Goal: Transaction & Acquisition: Purchase product/service

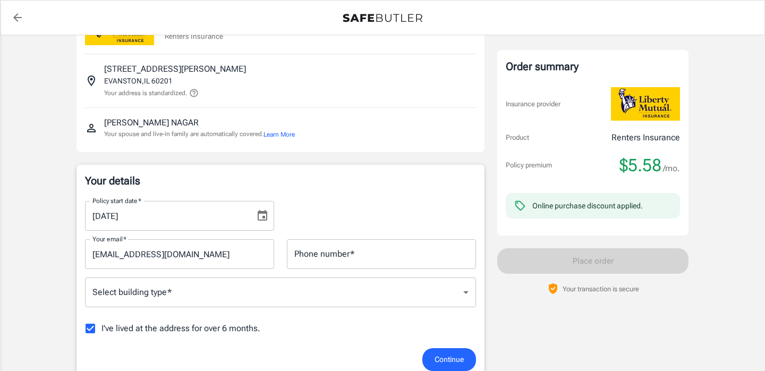
scroll to position [72, 0]
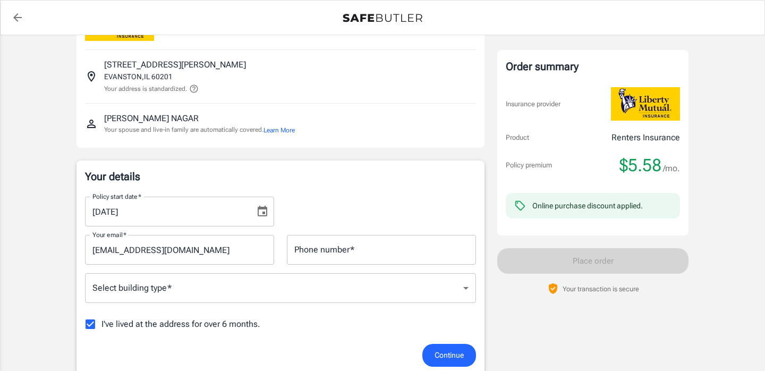
click at [337, 235] on div "Phone number   * Phone number   *" at bounding box center [381, 250] width 189 height 30
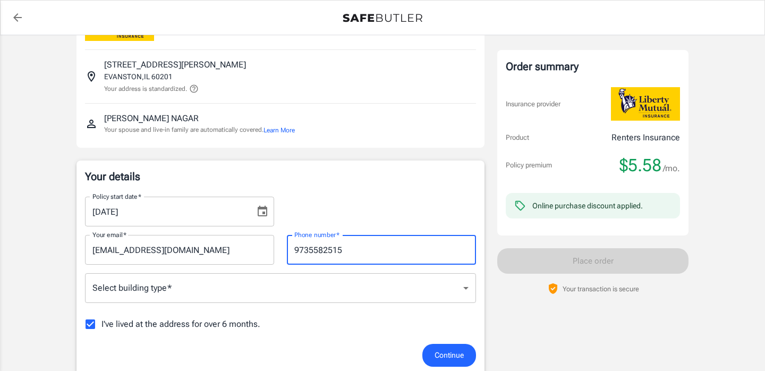
type input "9735582515"
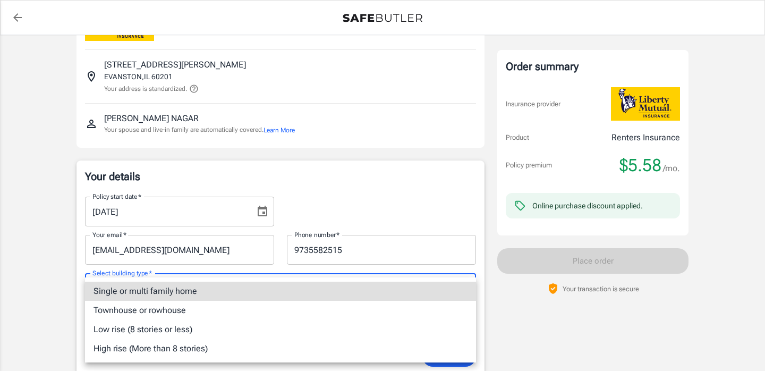
click at [294, 324] on li "Low rise (8 stories or less)" at bounding box center [280, 329] width 391 height 19
type input "lowrise"
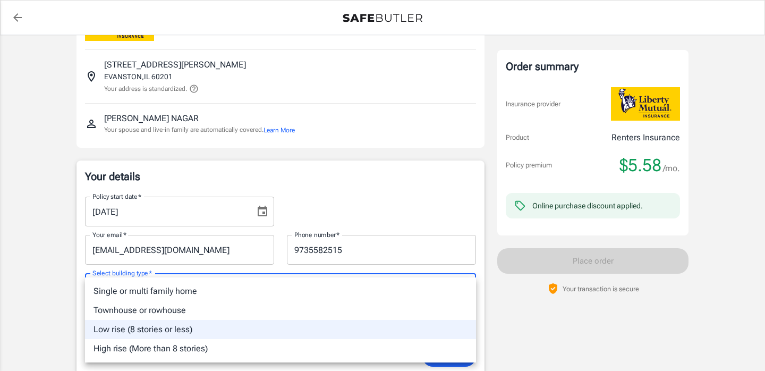
click at [15, 280] on div at bounding box center [382, 185] width 765 height 371
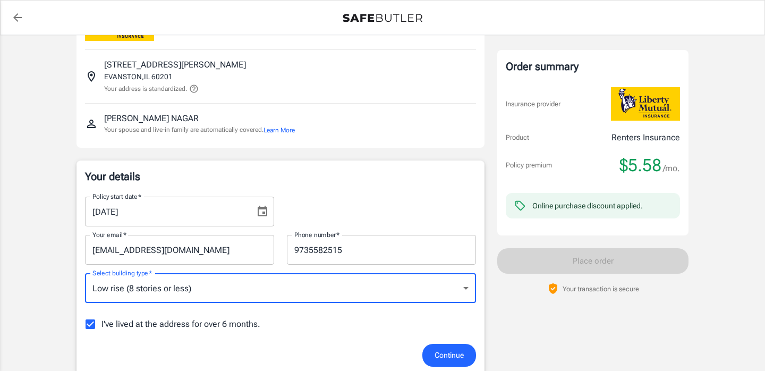
click at [175, 318] on span "I've lived at the address for over 6 months." at bounding box center [180, 324] width 159 height 13
click at [101, 313] on input "I've lived at the address for over 6 months." at bounding box center [90, 324] width 22 height 22
checkbox input "false"
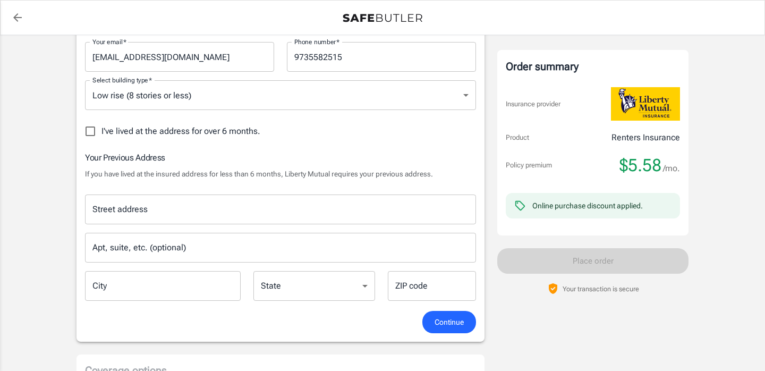
scroll to position [267, 0]
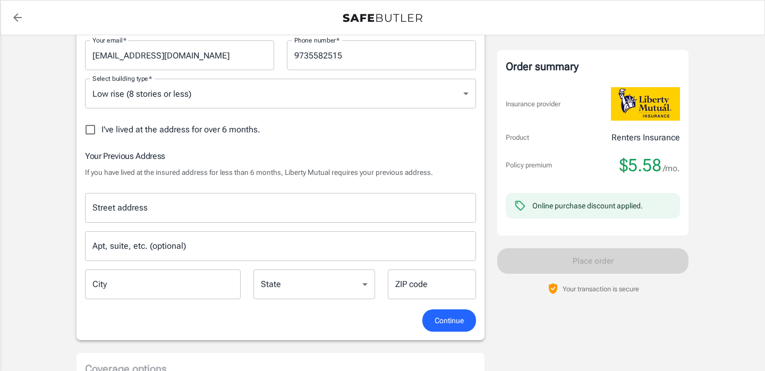
click at [285, 198] on input "Street address" at bounding box center [280, 208] width 381 height 20
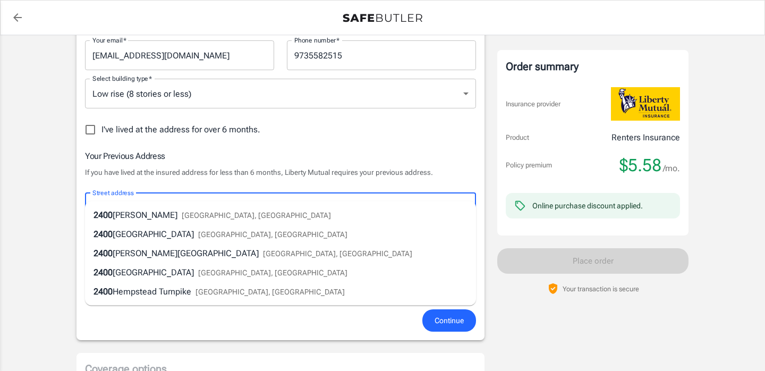
type input "2400 Sheridan Road"
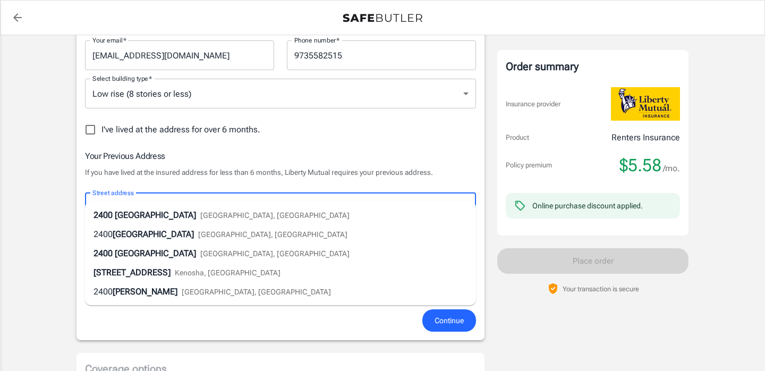
click at [138, 209] on div "2400 Sheridan Road Evanston, IL" at bounding box center [221, 215] width 256 height 13
type input "Evanston"
select select "IL"
type input "60208"
type input "2400 Sheridan Road"
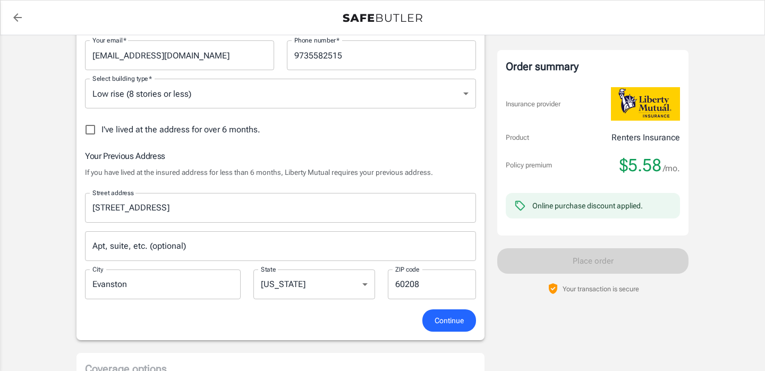
click at [142, 231] on input "Apt, suite, etc. (optional)" at bounding box center [280, 246] width 391 height 30
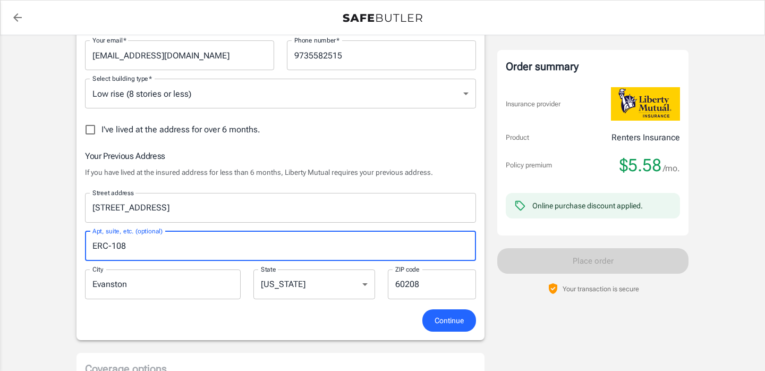
type input "ERC-108"
click at [42, 254] on div "Policy premium $ 5.58 /mo Liberty Mutual Renters Insurance 721 FOSTER ST 2W EVA…" at bounding box center [382, 317] width 765 height 1054
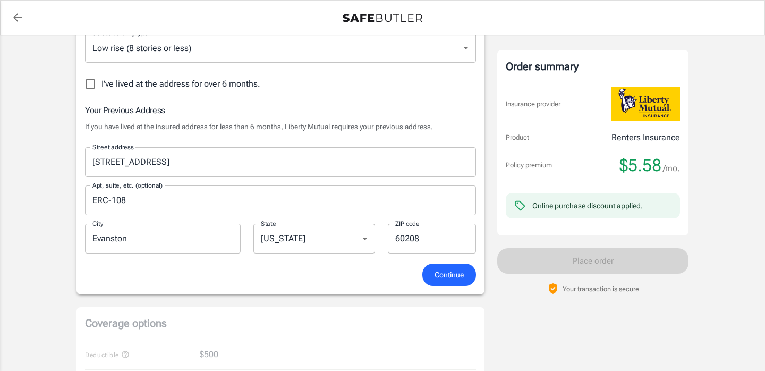
scroll to position [322, 0]
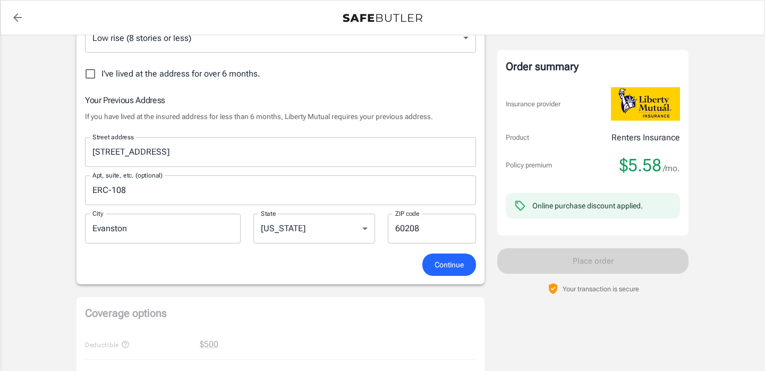
click at [443, 258] on span "Continue" at bounding box center [448, 264] width 29 height 13
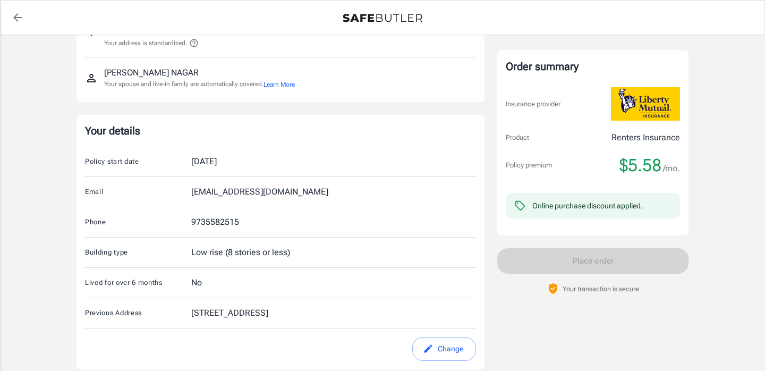
scroll to position [0, 0]
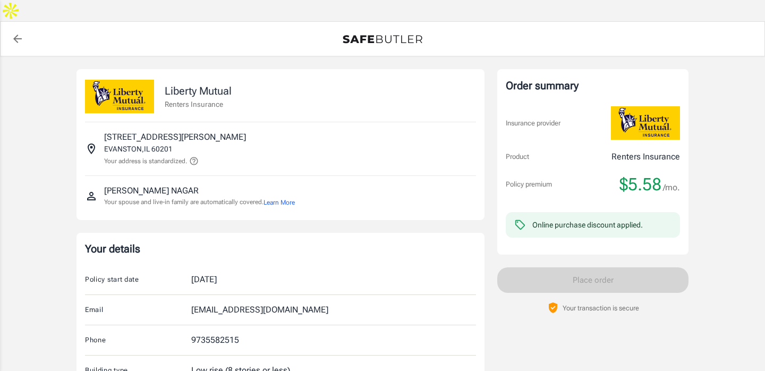
click at [289, 198] on button "Learn More" at bounding box center [278, 203] width 31 height 10
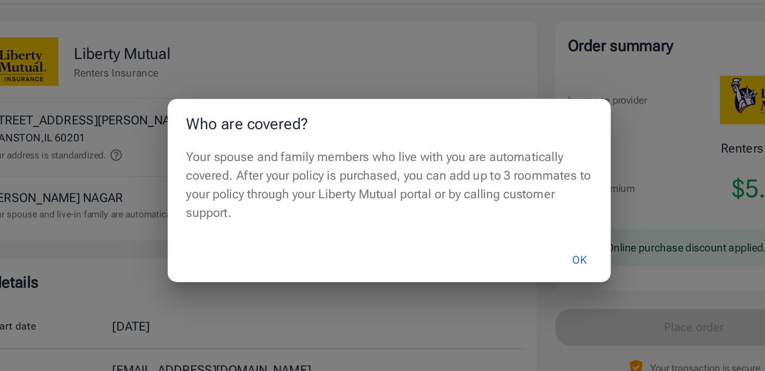
click at [499, 221] on div "OK" at bounding box center [382, 233] width 306 height 31
click at [505, 228] on button "OK" at bounding box center [513, 233] width 35 height 23
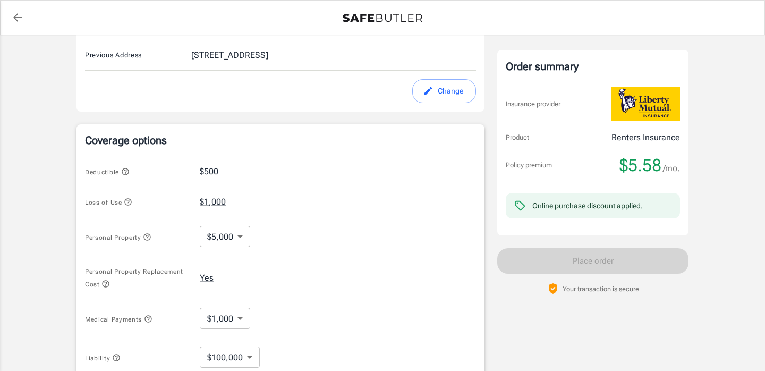
scroll to position [399, 0]
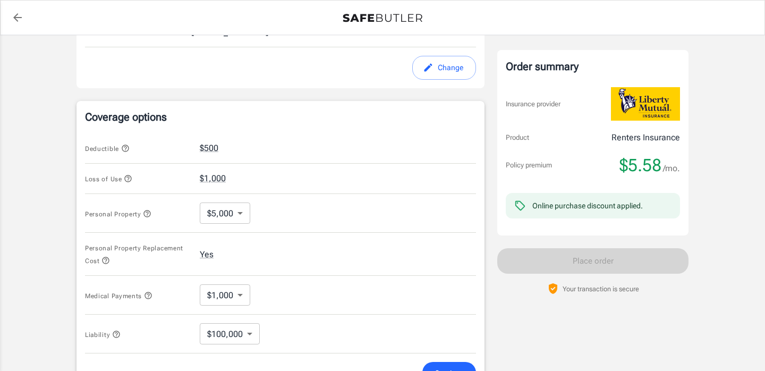
click at [227, 312] on body "Policy premium $ 5.58 /mo Liberty Mutual Renters Insurance 721 FOSTER ST 2W EVA…" at bounding box center [382, 133] width 765 height 1065
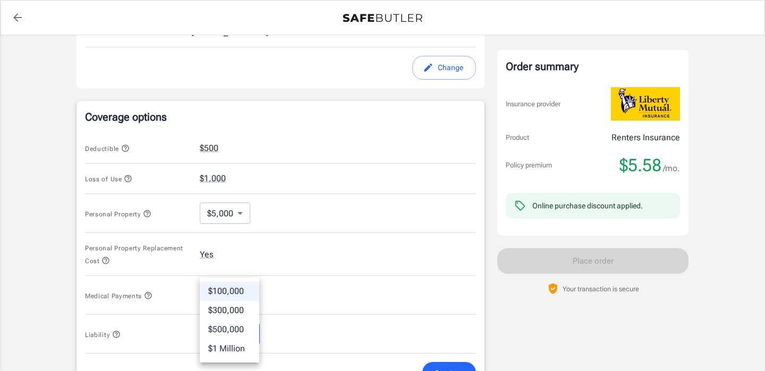
click at [210, 306] on li "$300,000" at bounding box center [229, 310] width 59 height 19
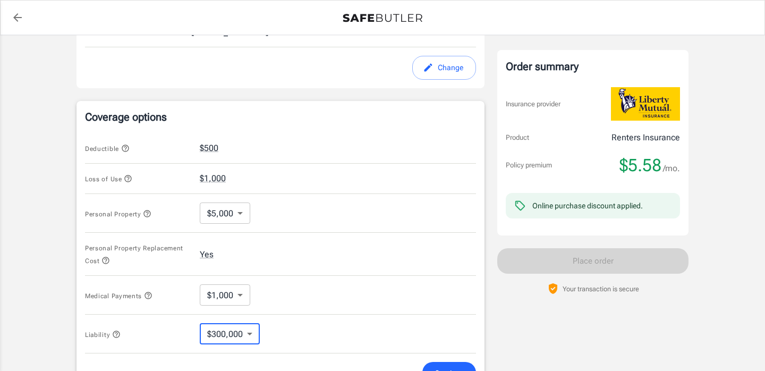
click at [242, 312] on body "Policy premium $ 5.58 /mo Liberty Mutual Renters Insurance 721 FOSTER ST 2W EVA…" at bounding box center [382, 133] width 765 height 1065
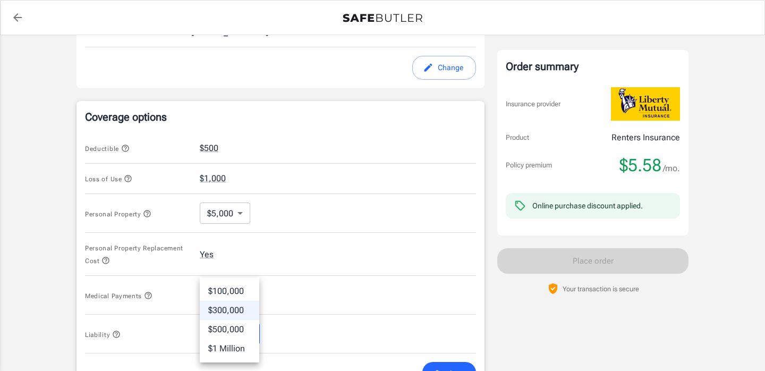
click at [247, 291] on li "$100,000" at bounding box center [229, 290] width 59 height 19
type input "100000"
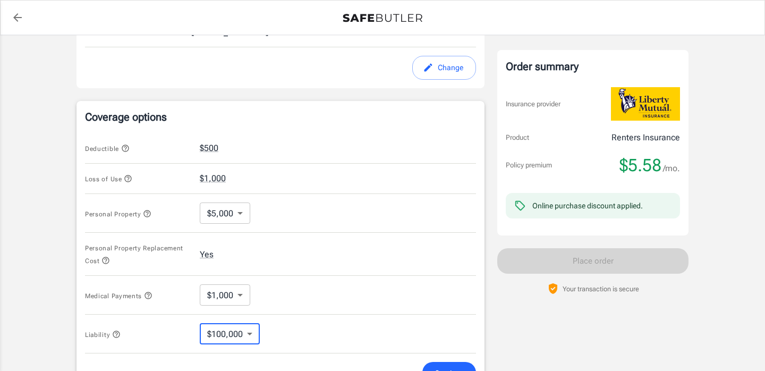
click at [235, 194] on body "Policy premium $ 5.58 /mo Liberty Mutual Renters Insurance 721 FOSTER ST 2W EVA…" at bounding box center [382, 133] width 765 height 1065
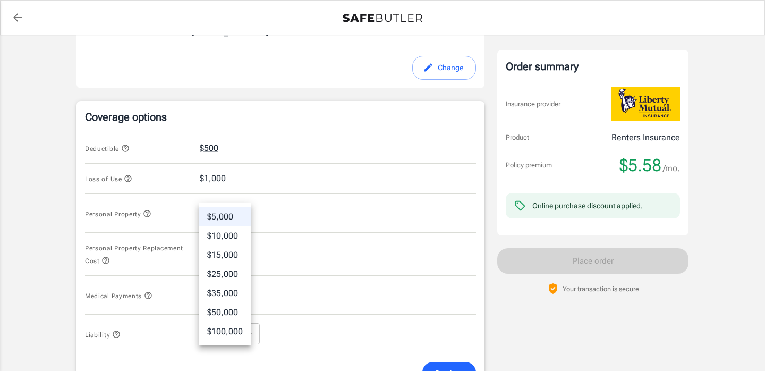
click at [261, 189] on div at bounding box center [382, 185] width 765 height 371
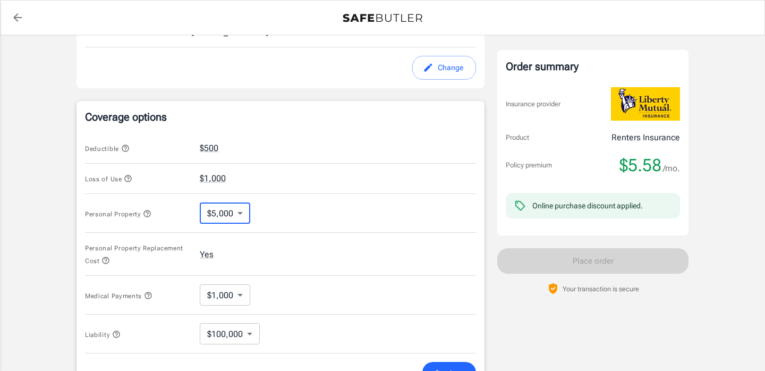
click at [115, 330] on icon "button" at bounding box center [116, 334] width 8 height 8
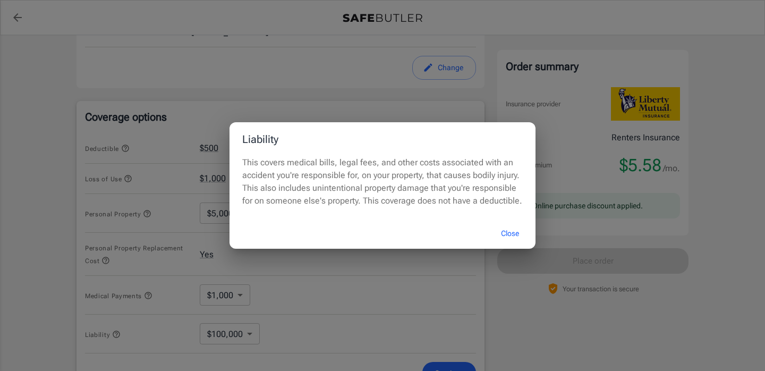
click at [133, 308] on div "Liability This covers medical bills, legal fees, and other costs associated wit…" at bounding box center [382, 185] width 765 height 371
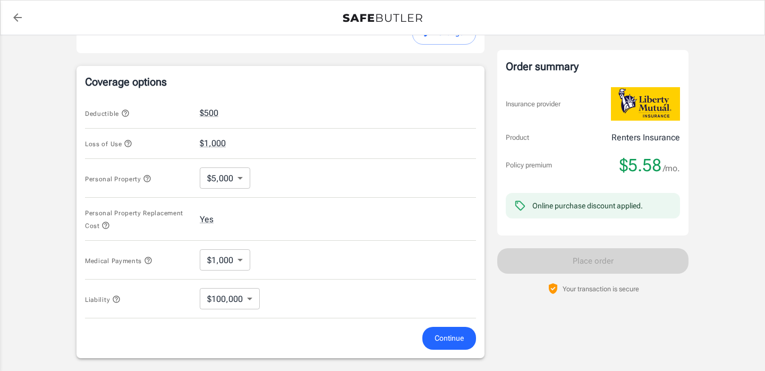
scroll to position [438, 0]
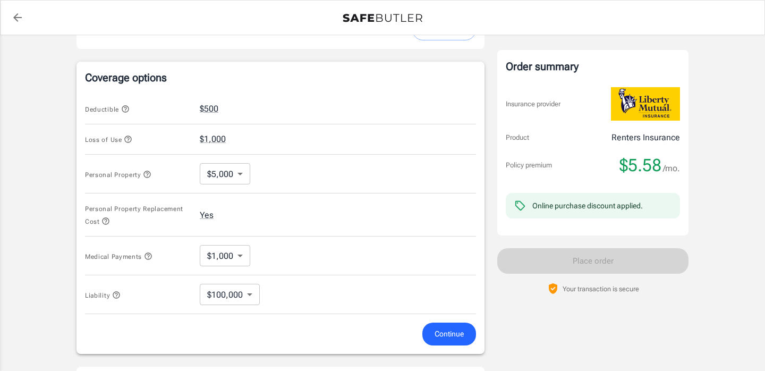
click at [149, 252] on icon "button" at bounding box center [148, 256] width 8 height 8
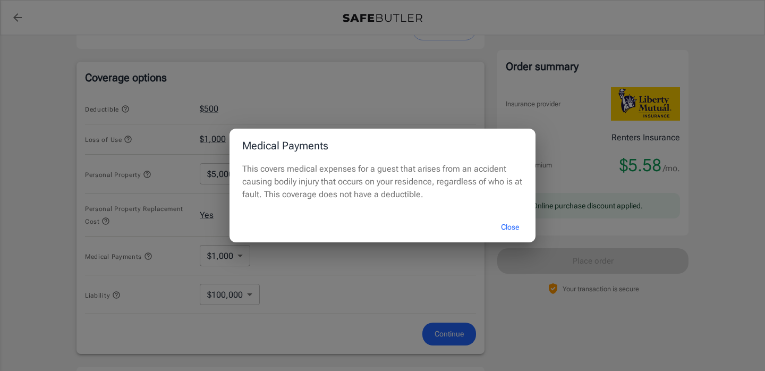
click at [155, 239] on div "Medical Payments This covers medical expenses for a guest that arises from an a…" at bounding box center [382, 185] width 765 height 371
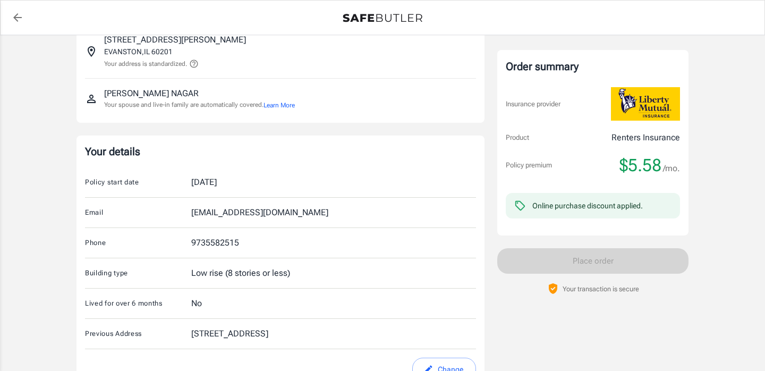
scroll to position [101, 0]
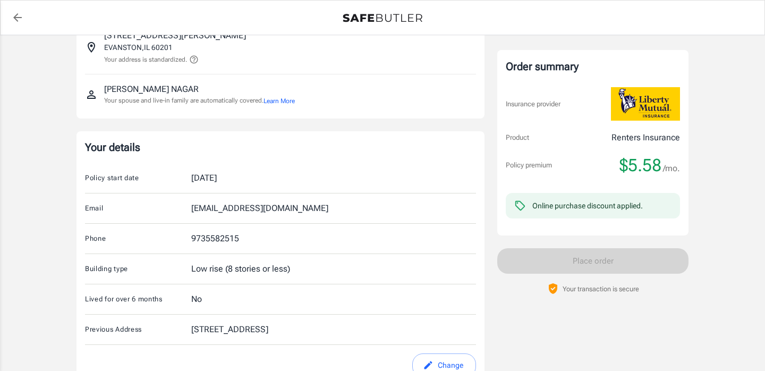
click at [295, 96] on button "Learn More" at bounding box center [278, 101] width 31 height 10
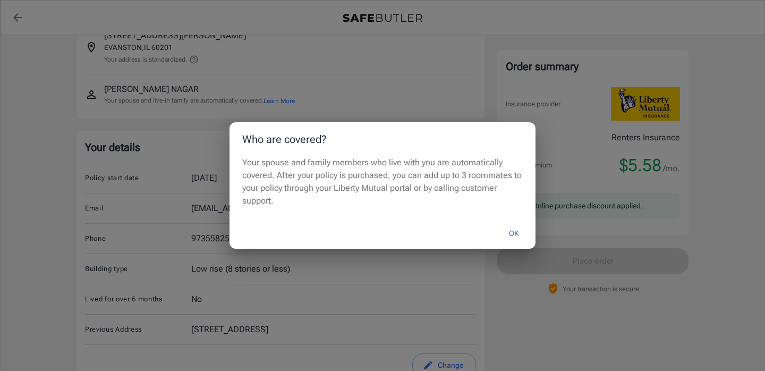
click at [329, 91] on div "Who are covered? Your spouse and family members who live with you are automatic…" at bounding box center [382, 185] width 765 height 371
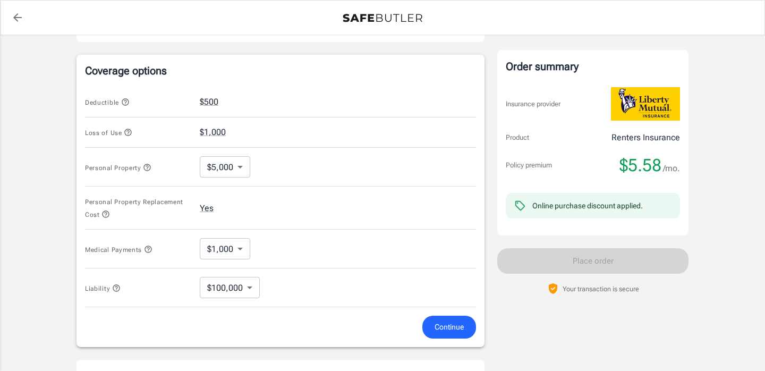
scroll to position [467, 0]
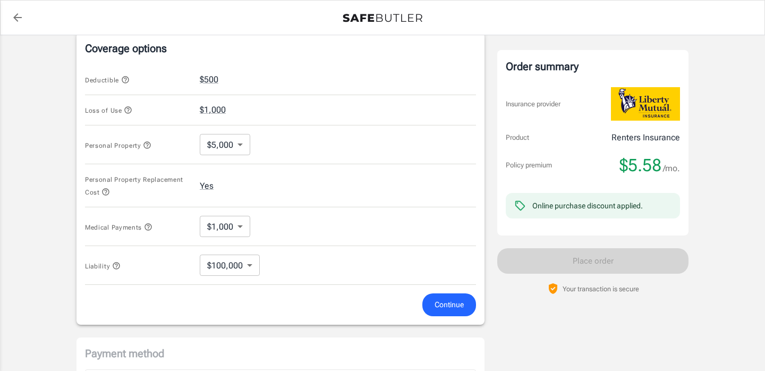
click at [448, 298] on span "Continue" at bounding box center [448, 304] width 29 height 13
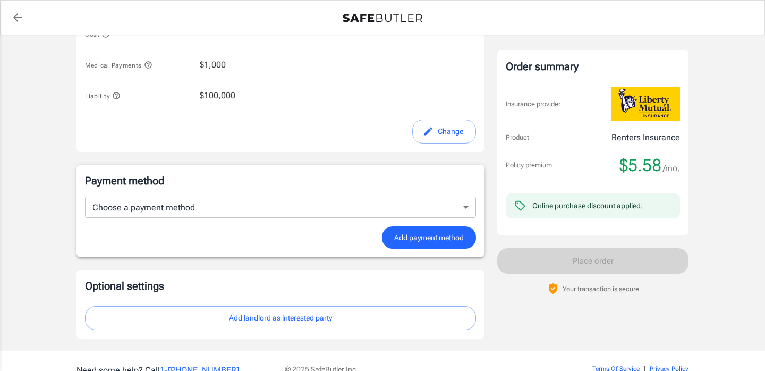
scroll to position [622, 0]
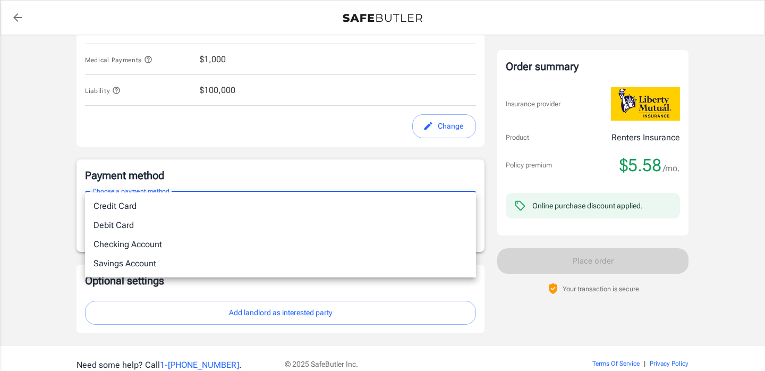
click at [387, 242] on li "Checking Account" at bounding box center [280, 244] width 391 height 19
type input "checking"
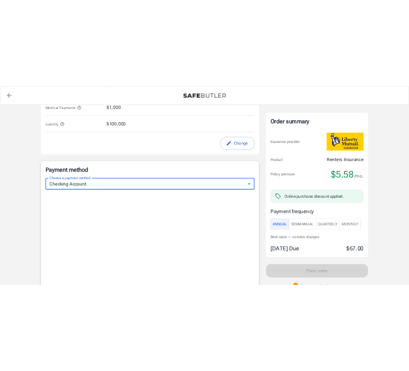
scroll to position [656, 0]
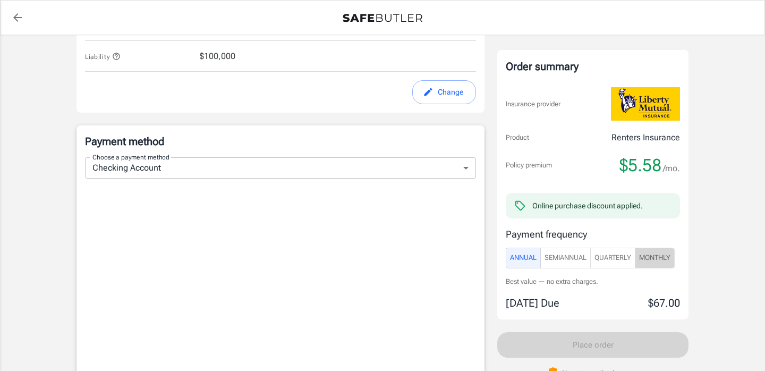
click at [659, 261] on span "Monthly" at bounding box center [654, 258] width 31 height 12
click at [619, 254] on span "Quarterly" at bounding box center [612, 258] width 37 height 12
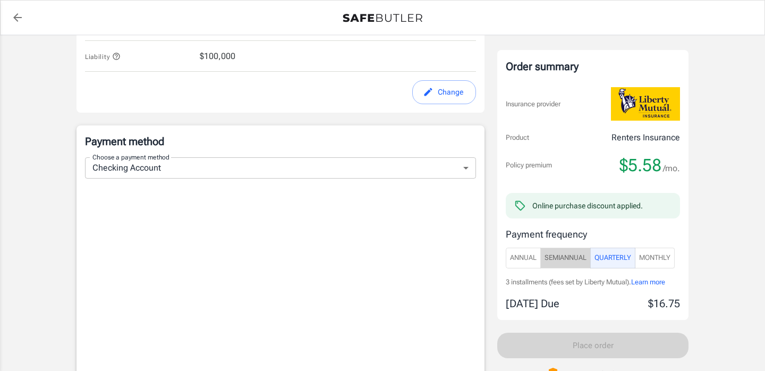
click at [575, 255] on span "SemiAnnual" at bounding box center [565, 258] width 42 height 12
click at [529, 255] on span "Annual" at bounding box center [523, 258] width 27 height 12
type button "Annual"
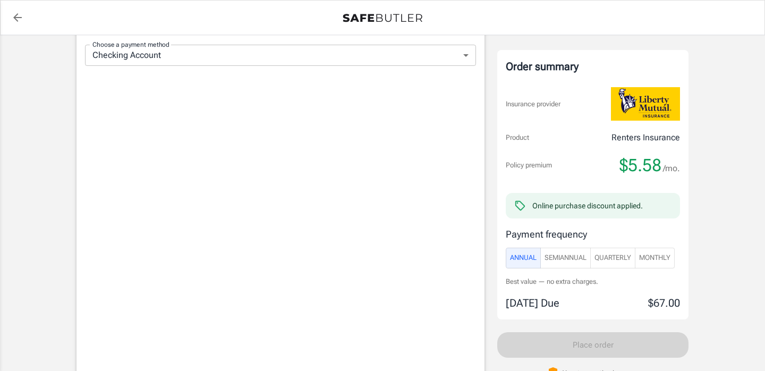
scroll to position [829, 0]
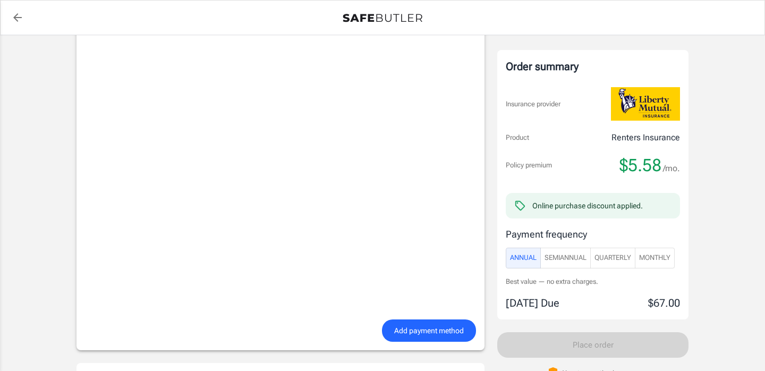
click at [423, 319] on button "Add payment method" at bounding box center [429, 330] width 94 height 23
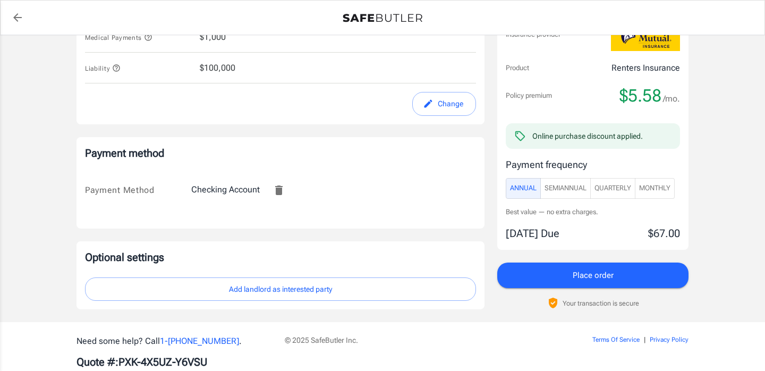
scroll to position [644, 0]
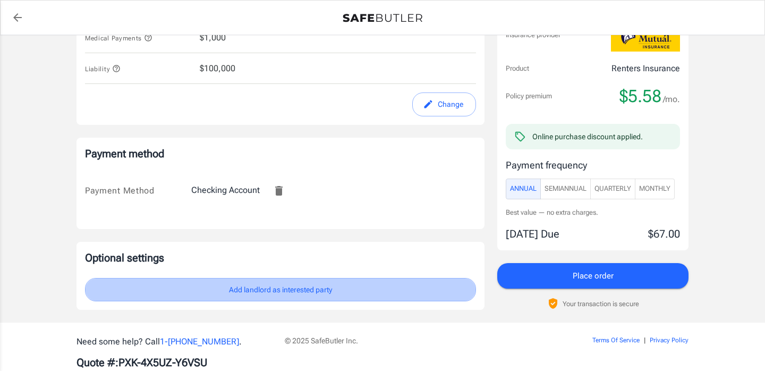
click at [426, 278] on button "Add landlord as interested party" at bounding box center [280, 290] width 391 height 24
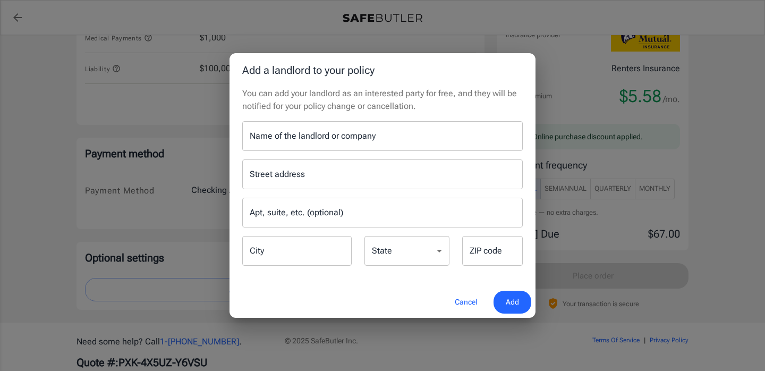
click at [197, 213] on div "Add a landlord to your policy You can add your landlord as an interested party …" at bounding box center [382, 185] width 765 height 371
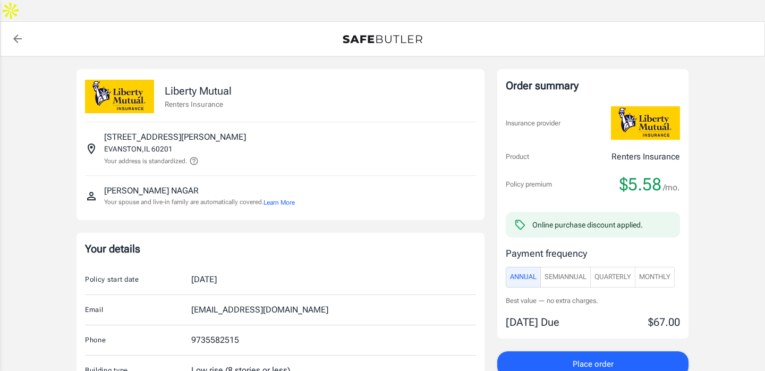
scroll to position [650, 0]
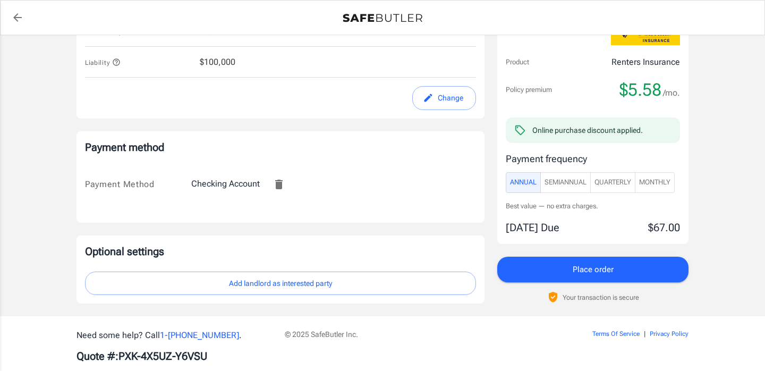
click at [596, 262] on span "Place order" at bounding box center [592, 269] width 41 height 14
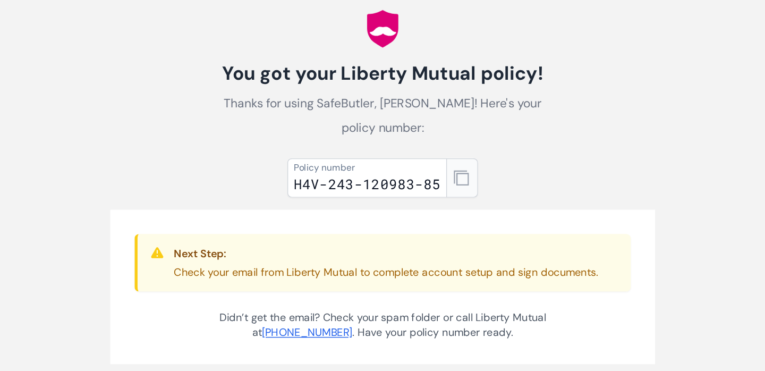
click at [440, 199] on icon "button" at bounding box center [437, 204] width 11 height 11
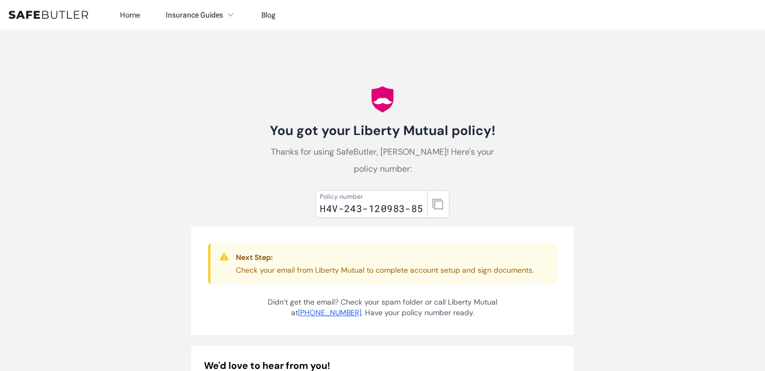
click at [589, 264] on div "Your policy number is copied! × OK Cancel" at bounding box center [382, 185] width 765 height 371
